Goal: Task Accomplishment & Management: Complete application form

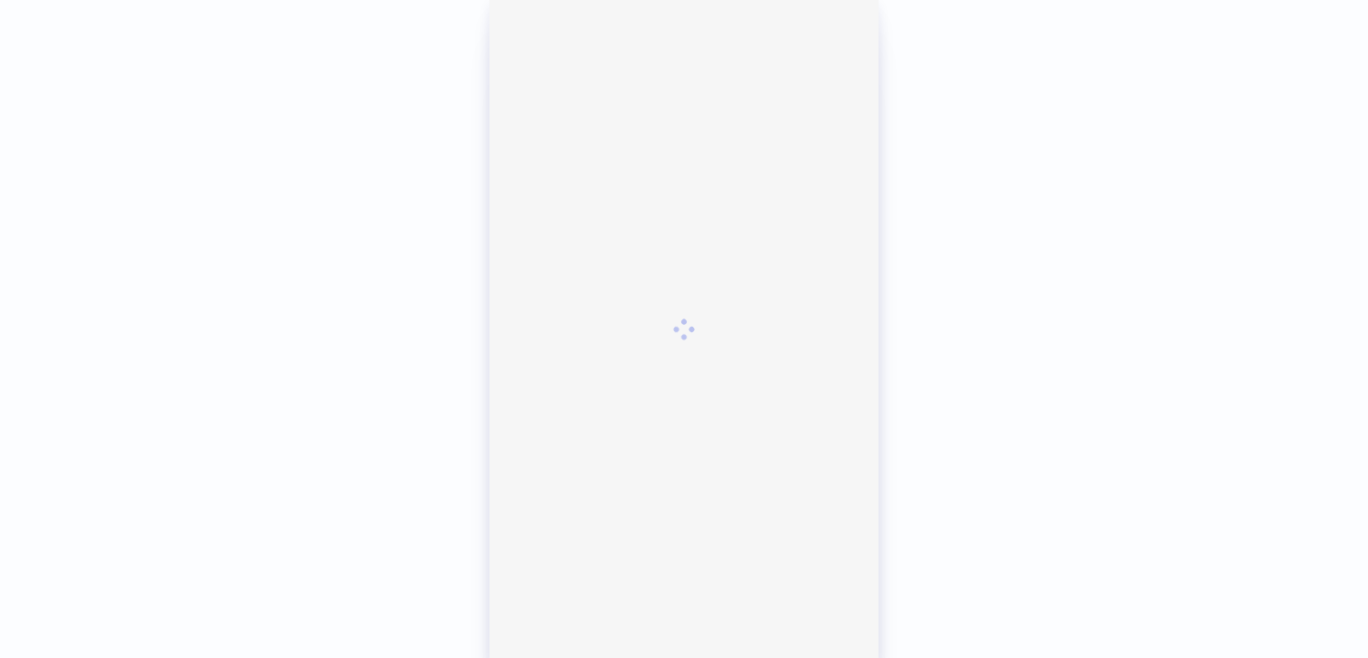
scroll to position [494, 0]
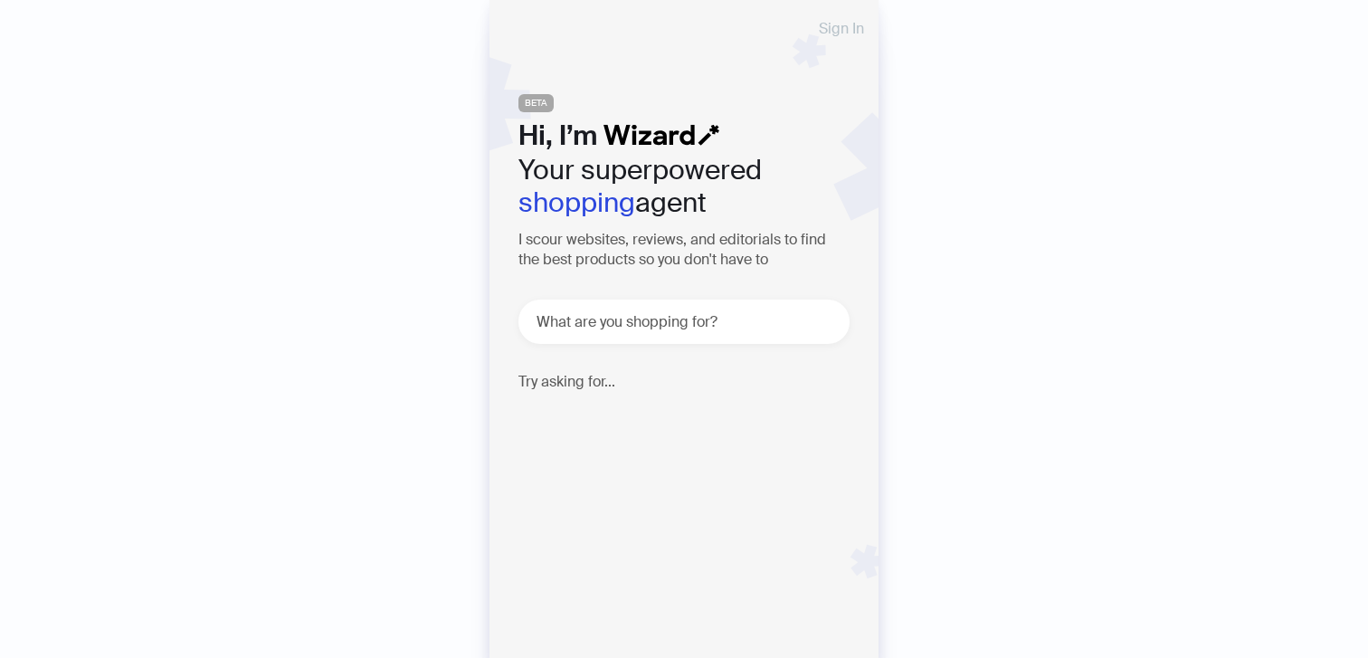
click at [844, 23] on span "Sign In" at bounding box center [841, 29] width 45 height 14
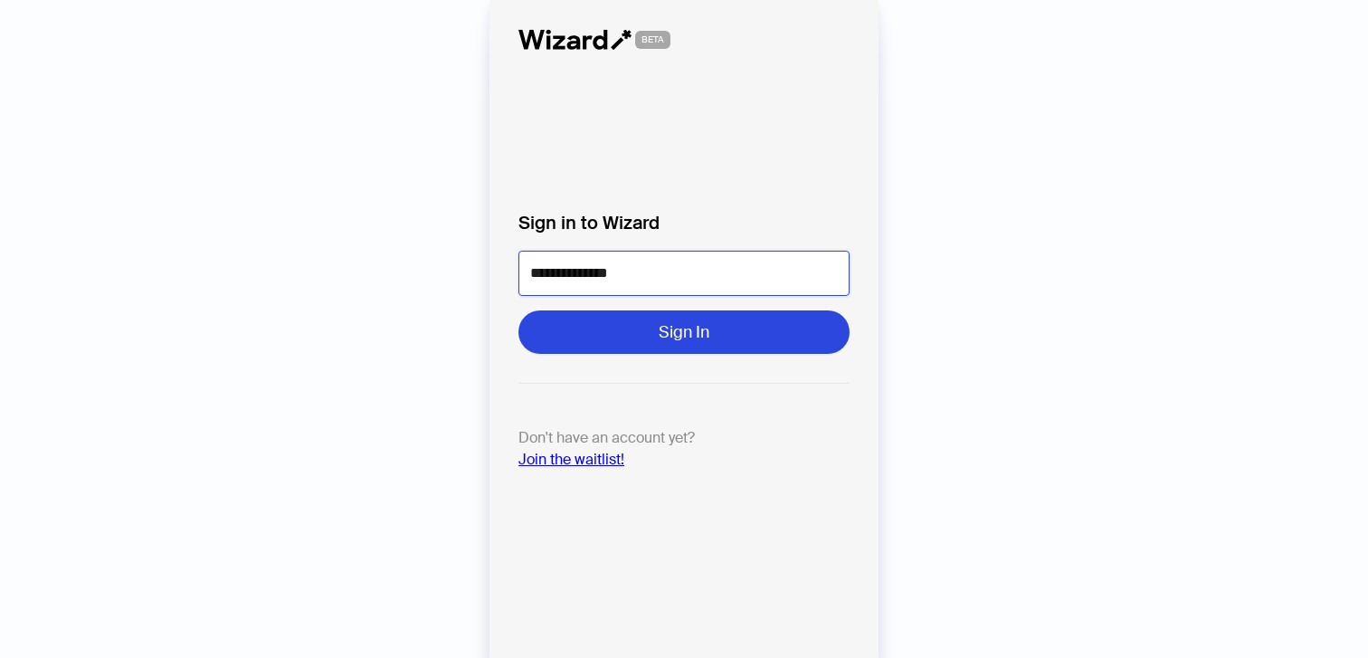
click at [658, 275] on input "**********" at bounding box center [683, 273] width 331 height 45
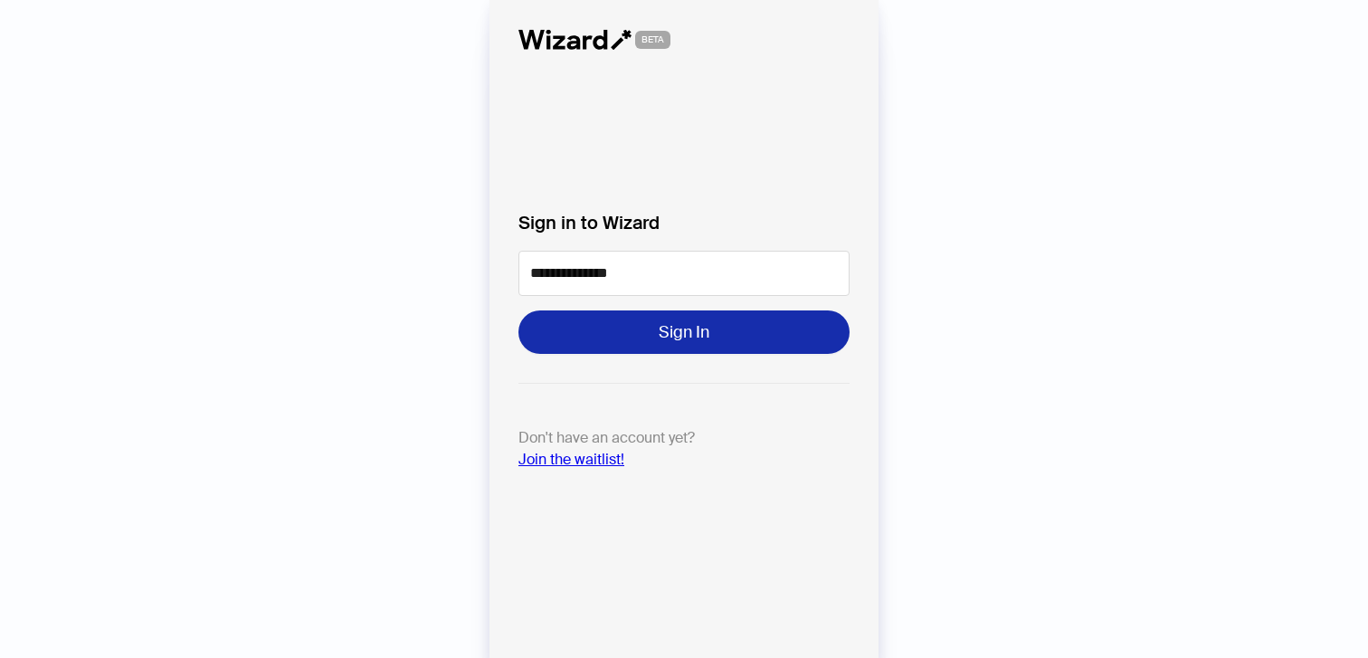
click at [655, 317] on button "Sign In" at bounding box center [683, 331] width 331 height 43
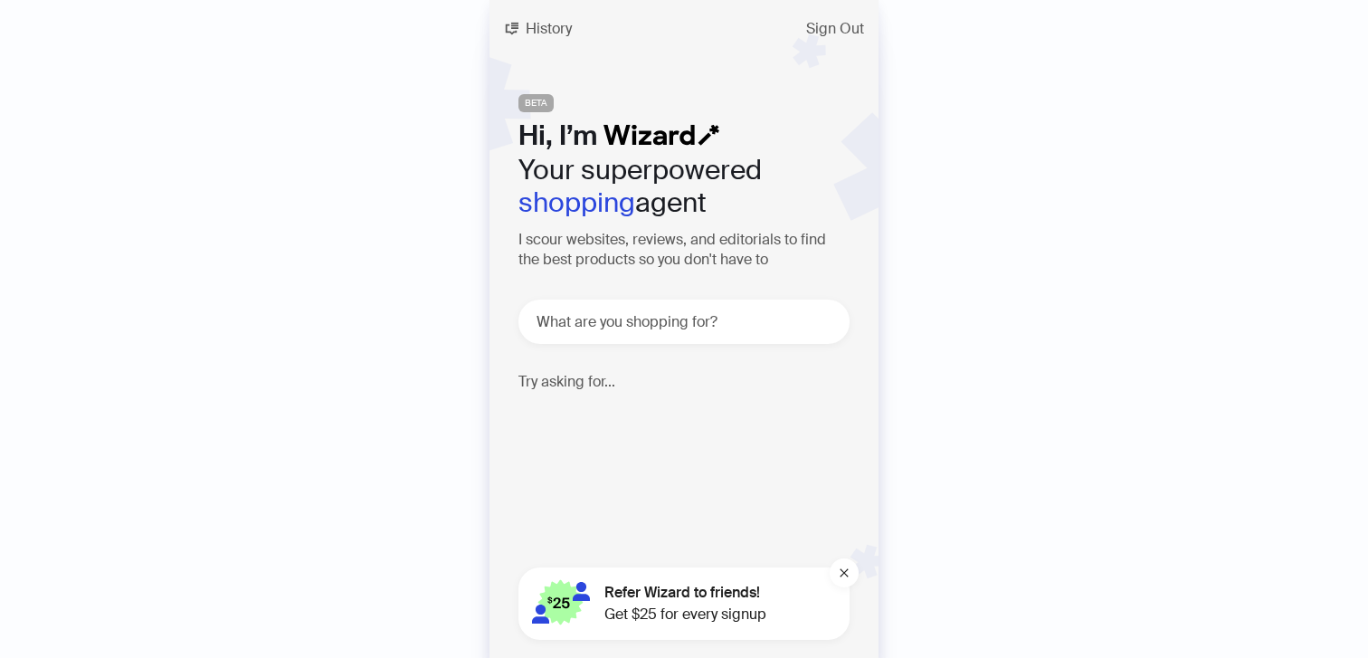
scroll to position [494, 0]
click at [559, 32] on span "History" at bounding box center [549, 29] width 46 height 14
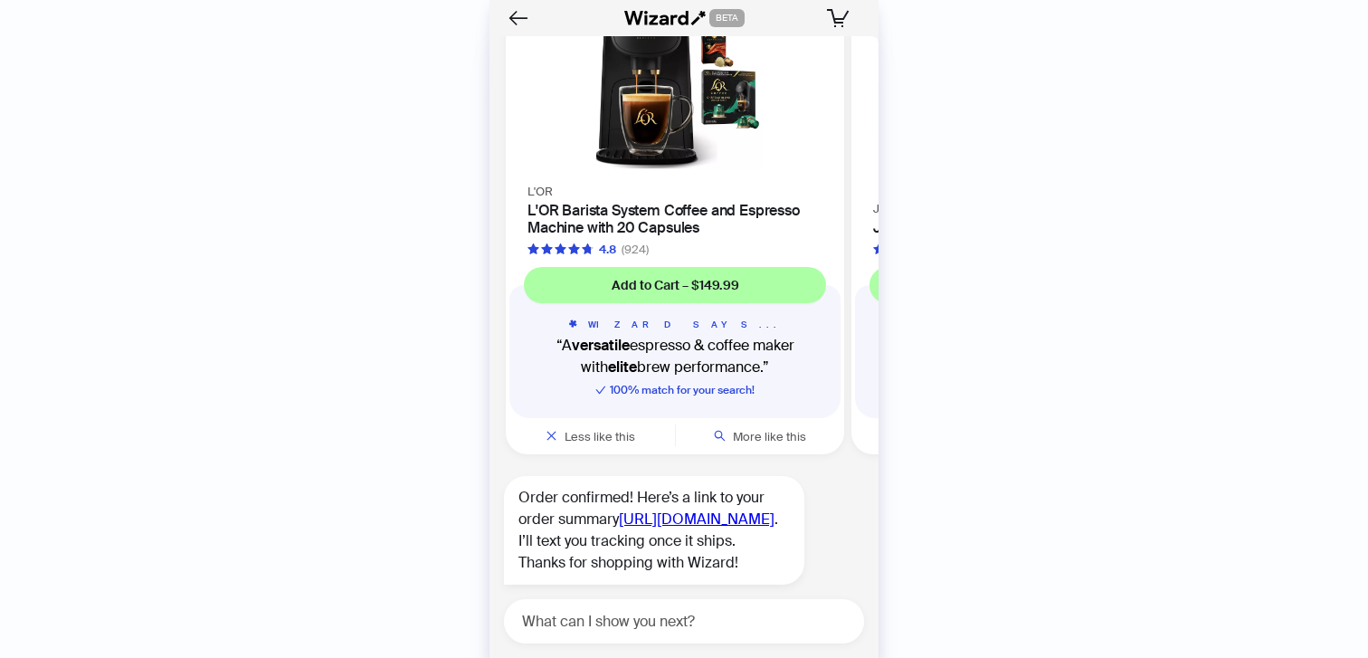
scroll to position [494, 0]
click at [501, 3] on div "BETA 0 items in your cart" at bounding box center [683, 18] width 389 height 36
click at [515, 11] on icon "Back" at bounding box center [518, 17] width 20 height 15
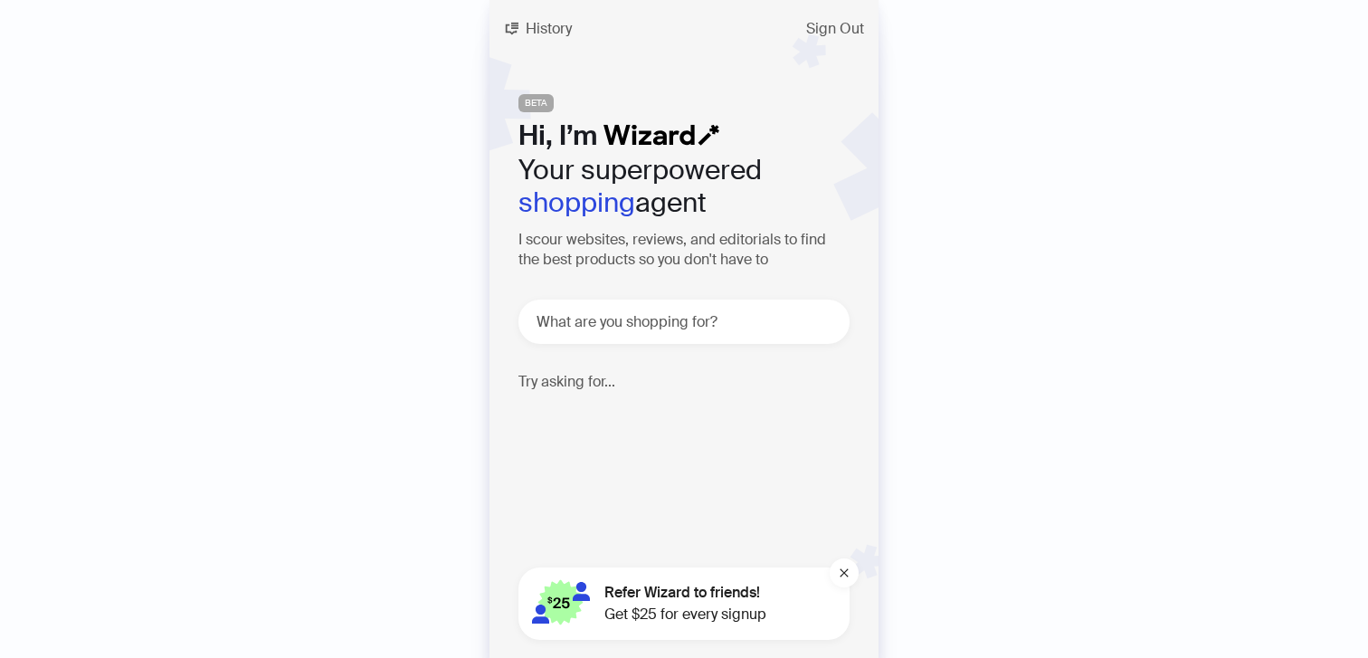
click at [687, 600] on span "Refer Wizard to friends!" at bounding box center [685, 593] width 162 height 22
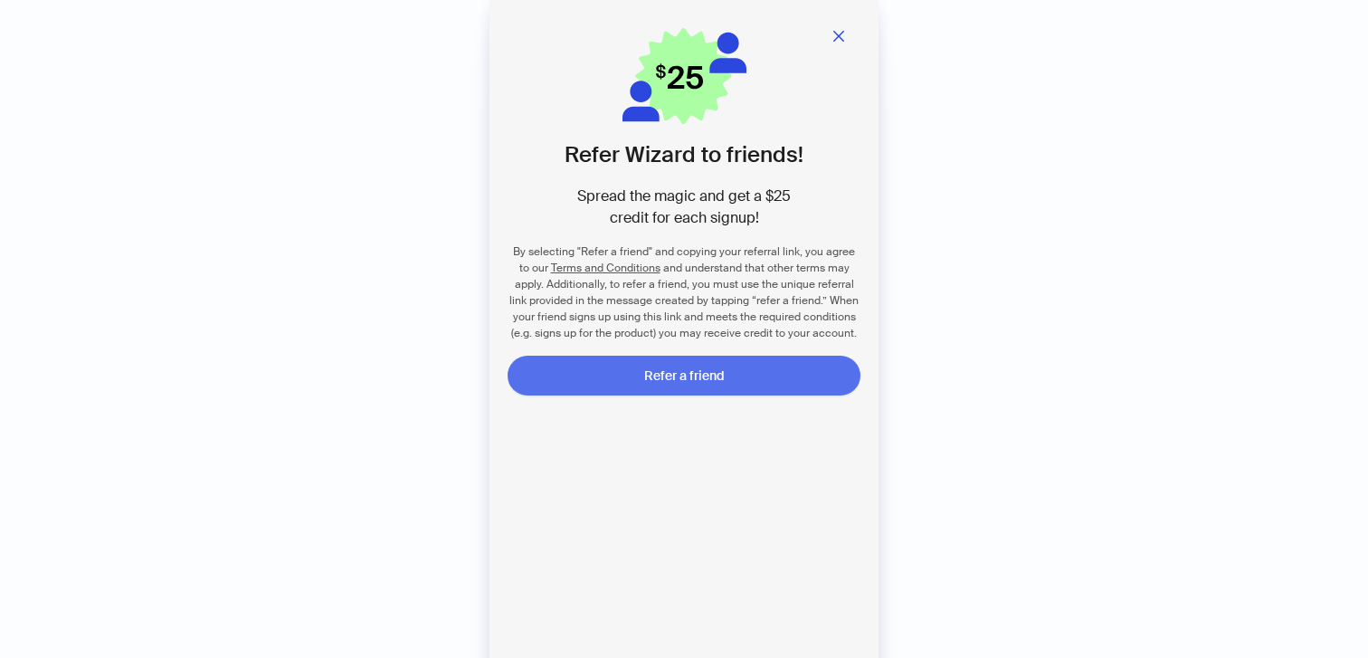
click at [647, 370] on span "Refer a friend" at bounding box center [684, 375] width 81 height 16
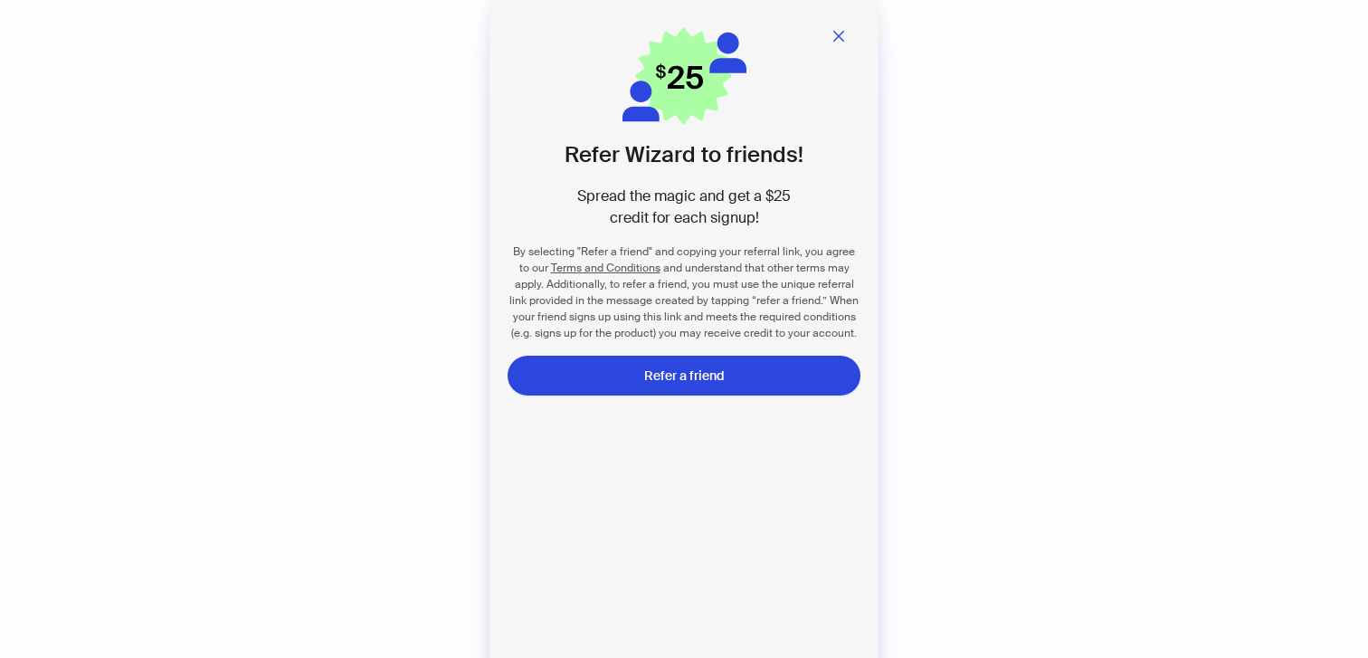
click at [998, 154] on div "Refer Wizard to friends! Spread the magic and get a $25 credit for each signup!…" at bounding box center [684, 347] width 1368 height 694
click at [849, 38] on button "button" at bounding box center [838, 36] width 43 height 36
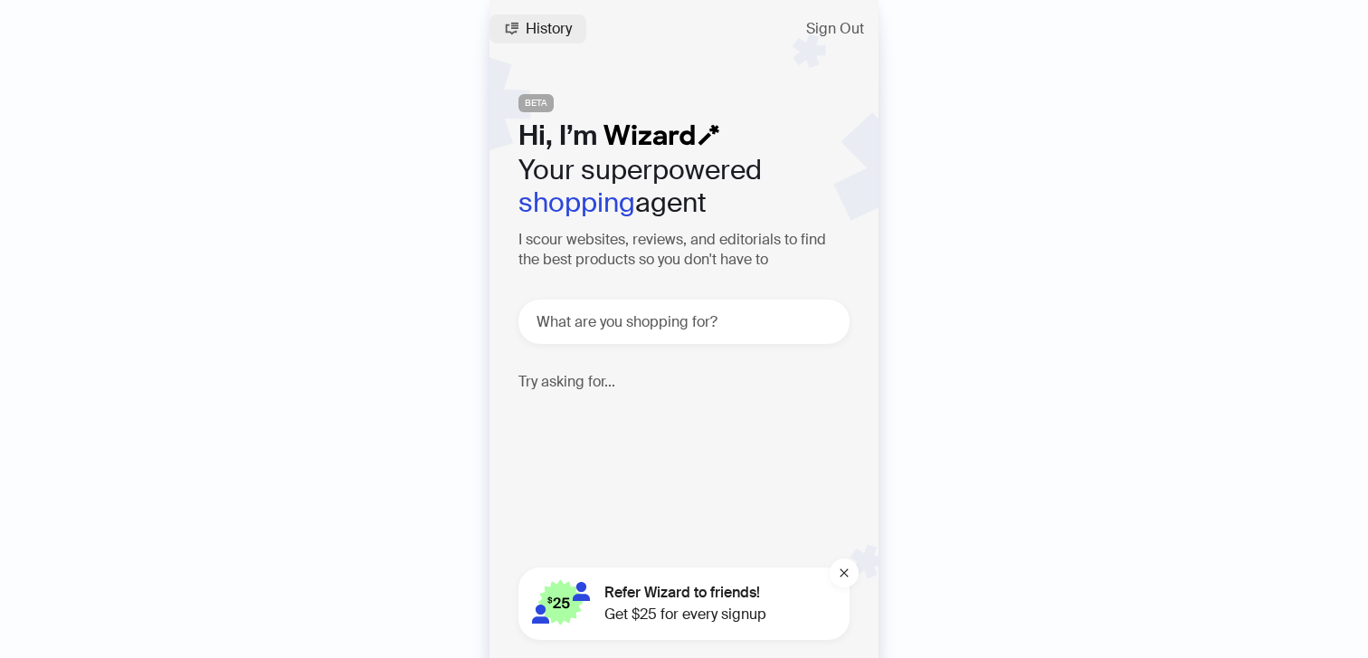
click at [533, 23] on span "History" at bounding box center [549, 29] width 46 height 14
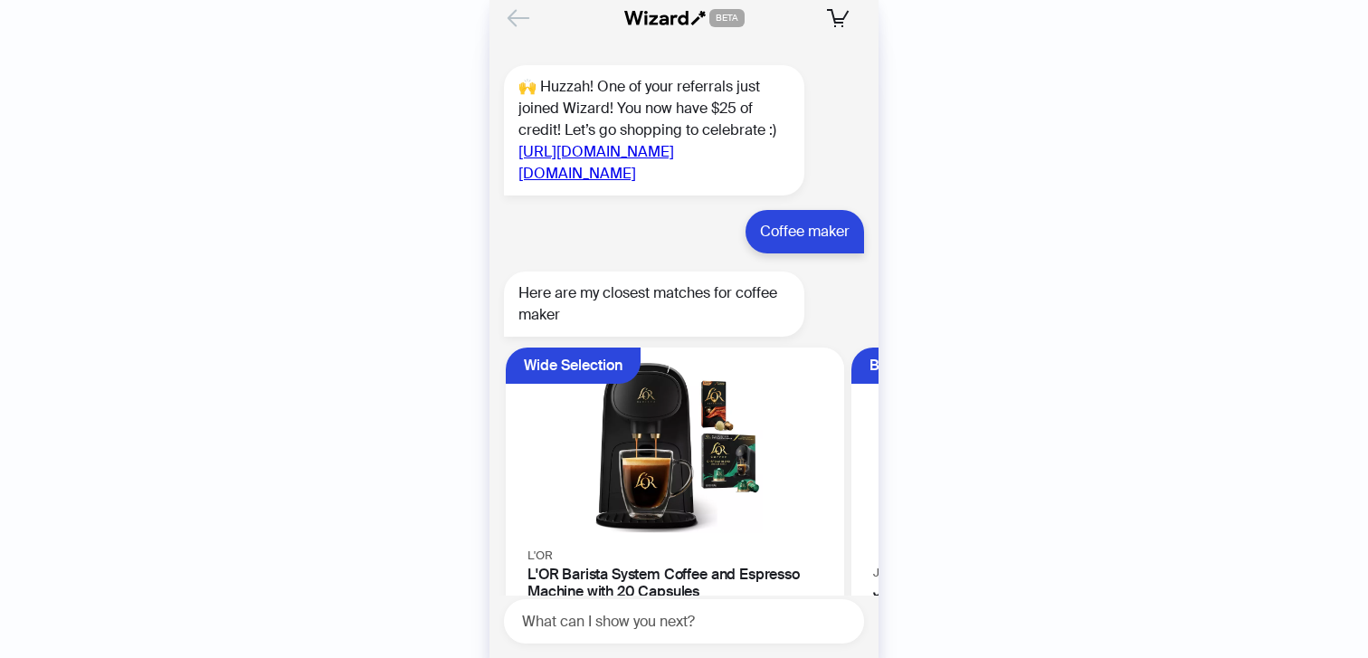
click at [521, 14] on icon "Back" at bounding box center [518, 18] width 31 height 31
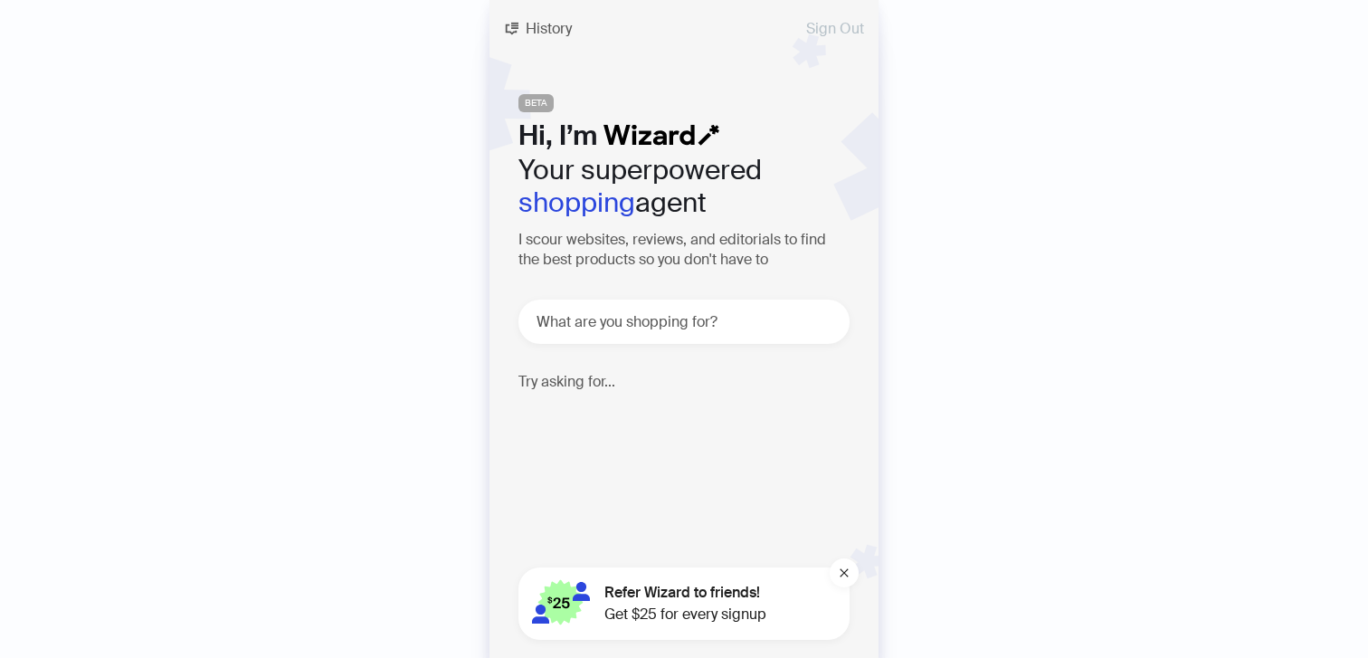
click at [845, 24] on span "Sign Out" at bounding box center [835, 29] width 58 height 14
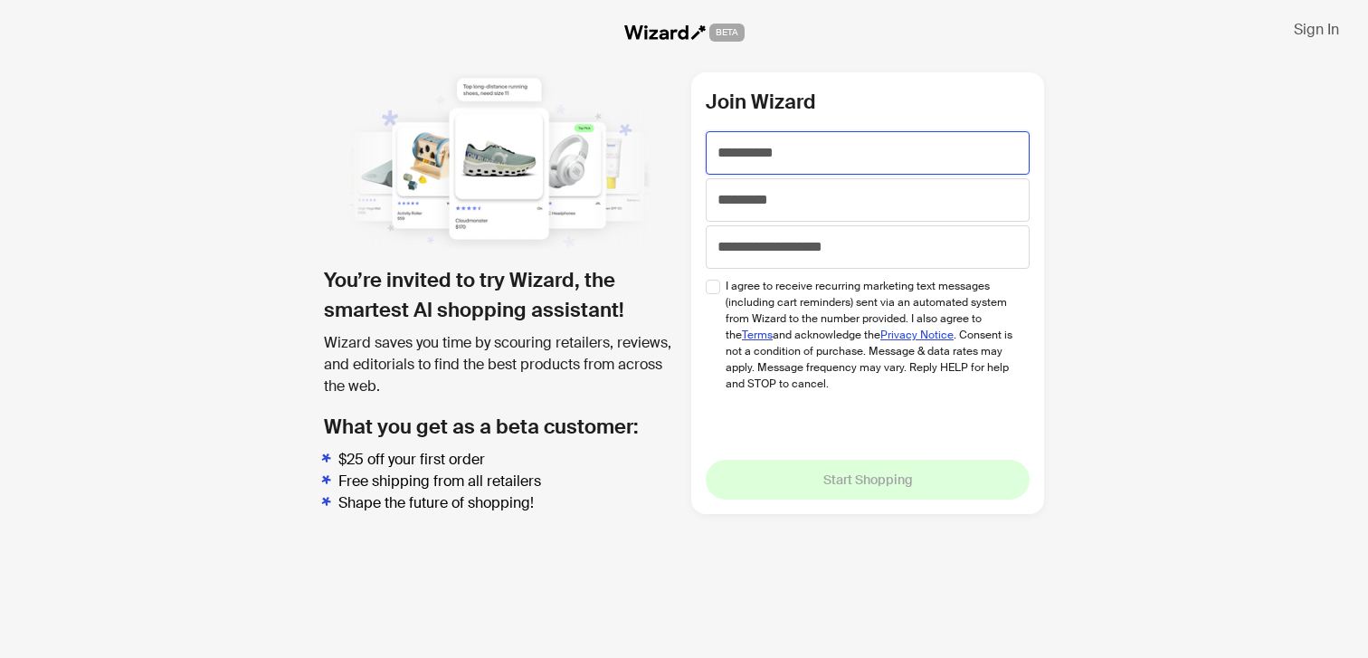
click at [744, 144] on input "text" at bounding box center [868, 152] width 324 height 43
type input "****"
type input "*********"
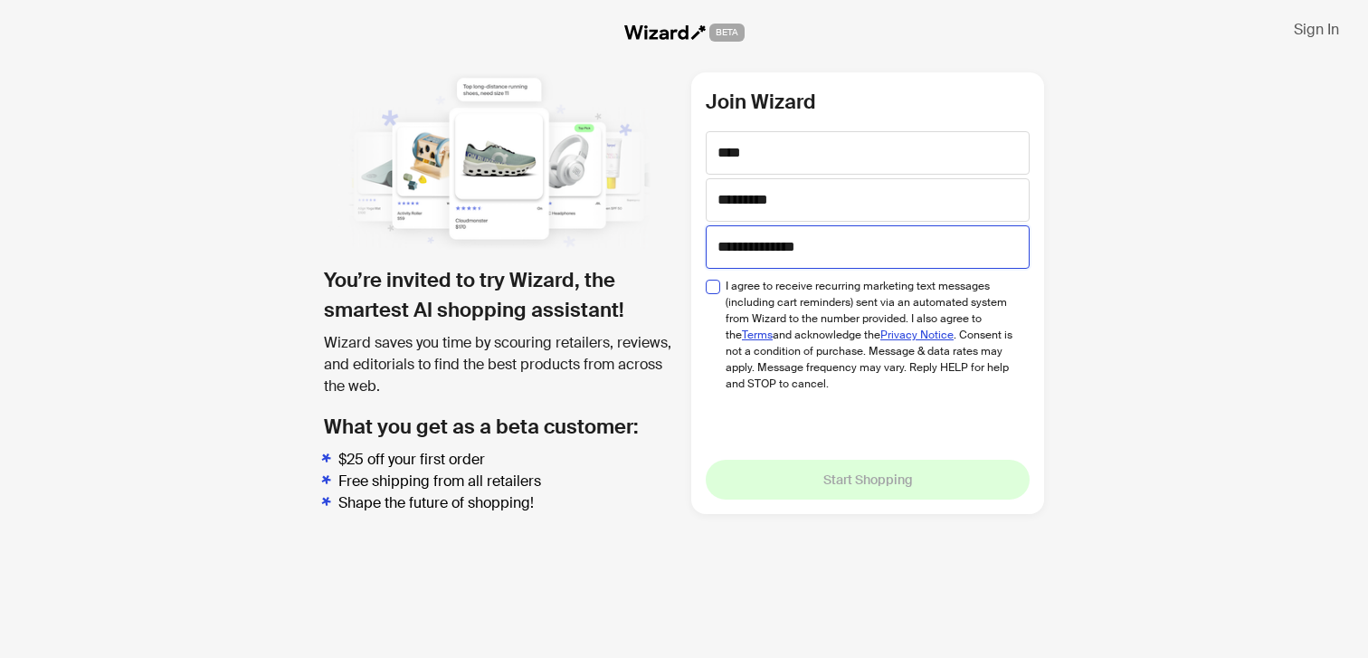
type input "**********"
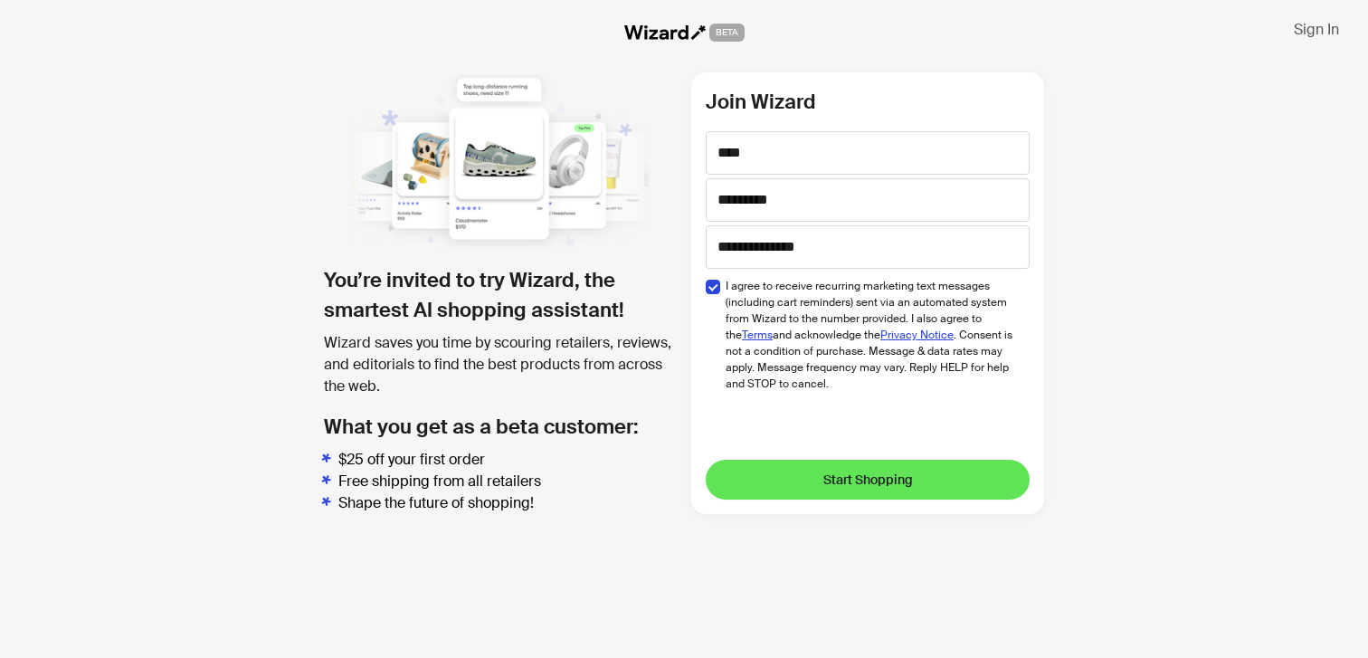
click at [796, 469] on button "Start Shopping" at bounding box center [868, 480] width 324 height 40
